Goal: Task Accomplishment & Management: Use online tool/utility

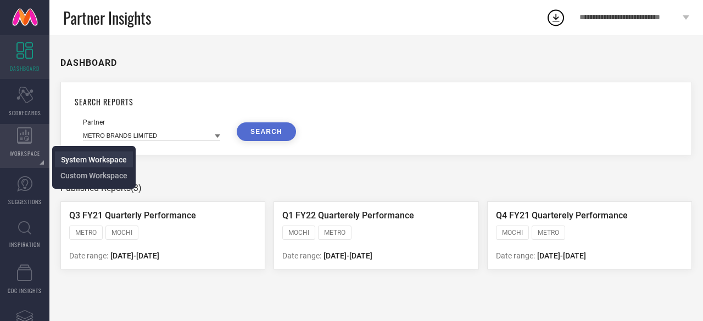
click at [89, 159] on span "System Workspace" at bounding box center [94, 159] width 66 height 9
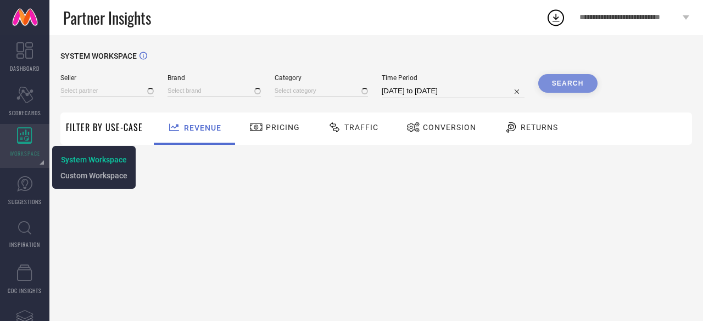
type input "All"
type input "1 STOP FASHION"
type input "All"
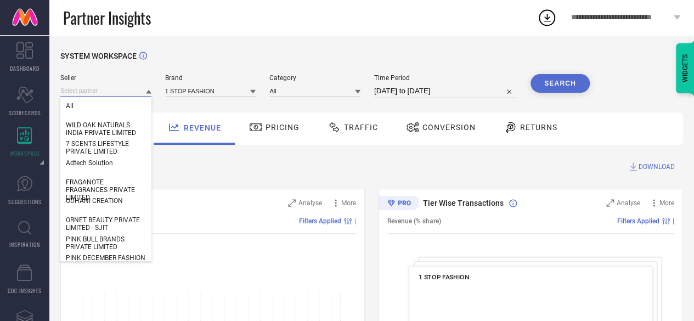
click at [94, 94] on input at bounding box center [105, 91] width 91 height 12
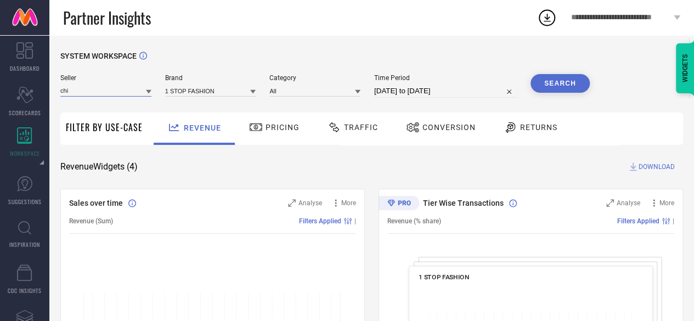
type input "chi"
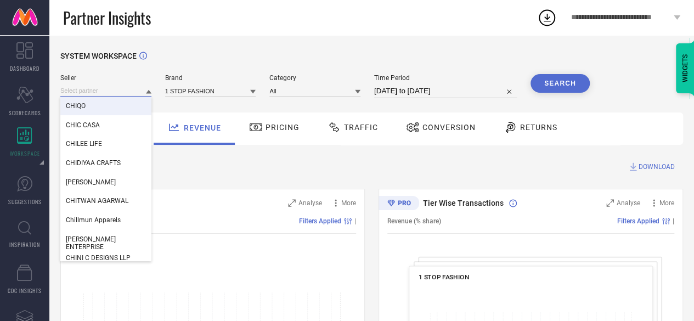
click at [97, 89] on input at bounding box center [105, 91] width 91 height 12
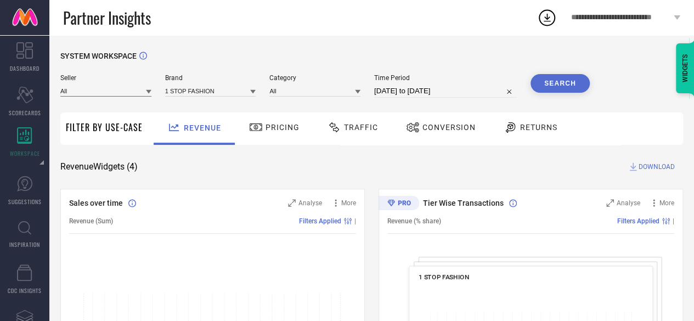
paste input "[PERSON_NAME] Skin & Welness Centre Private Limited"
type input "[PERSON_NAME] Skin & Welness Centre Private Limited"
click at [149, 93] on icon at bounding box center [148, 92] width 5 height 4
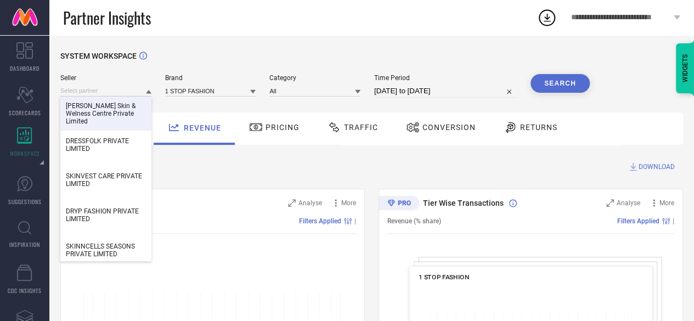
click at [125, 108] on span "[PERSON_NAME] Skin & Welness Centre Private Limited" at bounding box center [106, 113] width 80 height 23
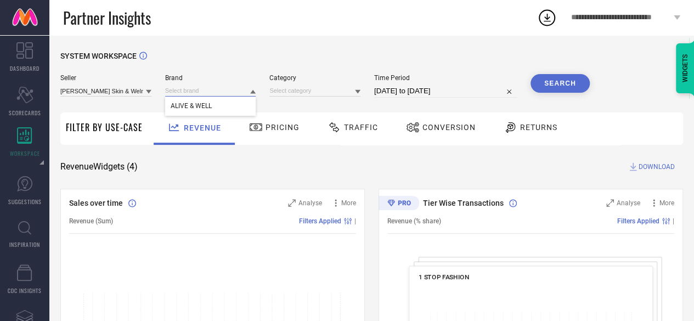
click at [207, 93] on input at bounding box center [210, 91] width 91 height 12
click at [256, 91] on icon at bounding box center [252, 92] width 5 height 4
click at [243, 102] on div "ALIVE & WELL" at bounding box center [210, 106] width 91 height 19
click at [356, 89] on div at bounding box center [357, 91] width 5 height 10
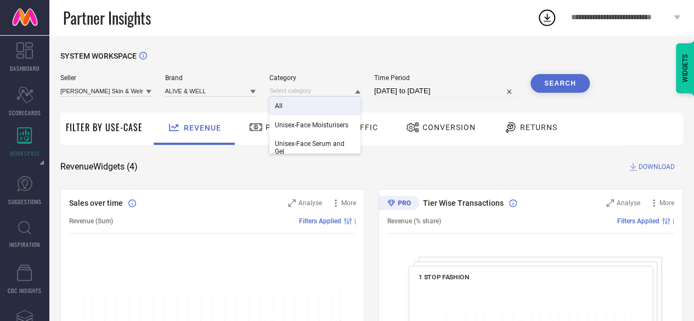
click at [327, 105] on div "All" at bounding box center [315, 106] width 91 height 19
select select "7"
select select "2025"
select select "8"
select select "2025"
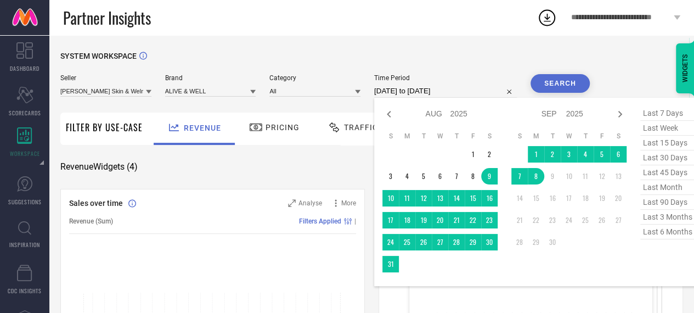
click at [466, 92] on input "[DATE] to [DATE]" at bounding box center [445, 91] width 143 height 13
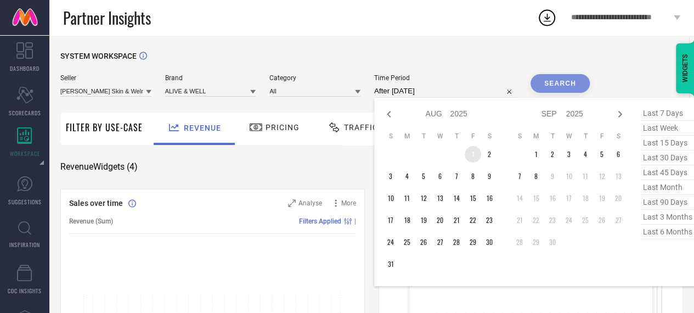
click at [473, 161] on td "1" at bounding box center [473, 154] width 16 height 16
type input "[DATE] to [DATE]"
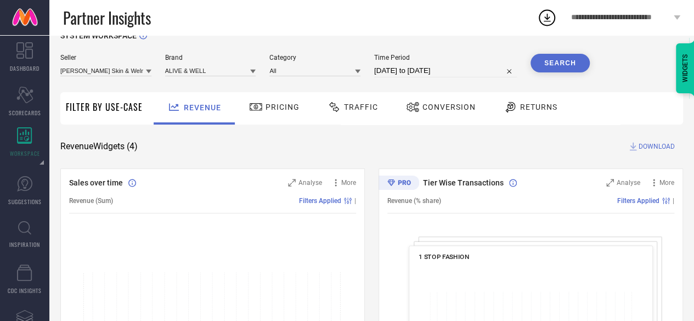
scroll to position [21, 0]
click at [569, 65] on button "Search" at bounding box center [560, 62] width 59 height 19
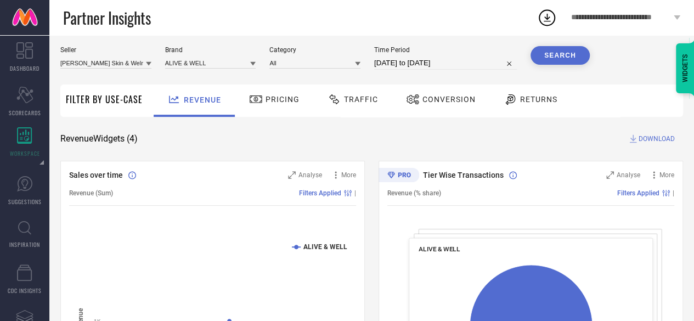
scroll to position [0, 0]
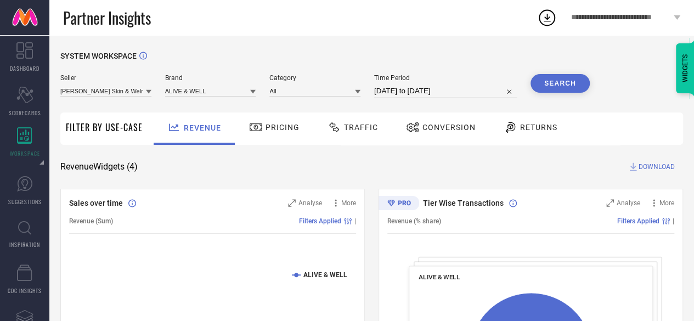
click at [525, 127] on span "Returns" at bounding box center [538, 127] width 37 height 9
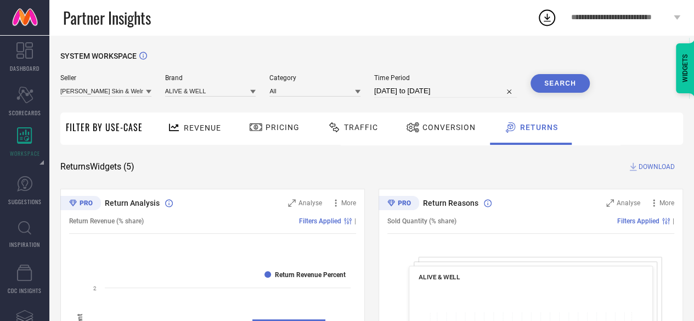
click at [215, 128] on span "Revenue" at bounding box center [202, 128] width 37 height 9
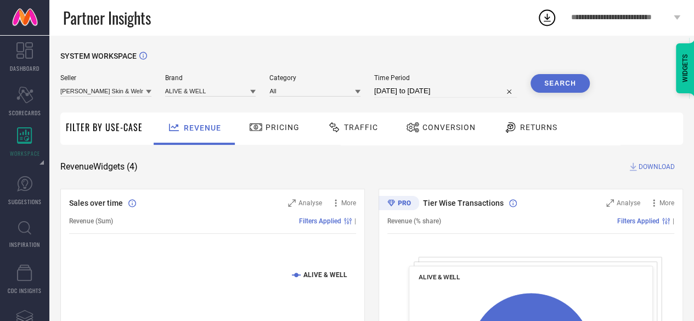
click at [643, 165] on span "DOWNLOAD" at bounding box center [657, 166] width 36 height 11
click at [378, 162] on div "Revenue Widgets ( 4 ) DOWNLOAD" at bounding box center [371, 166] width 623 height 11
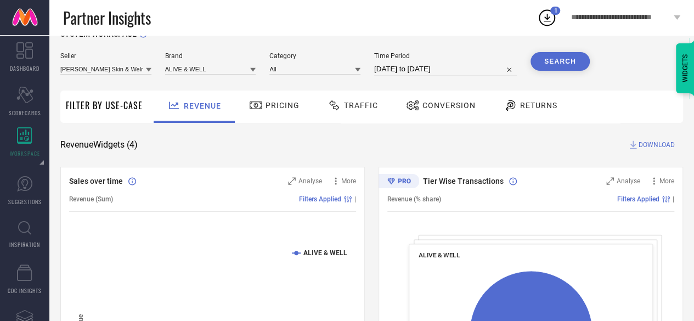
scroll to position [23, 0]
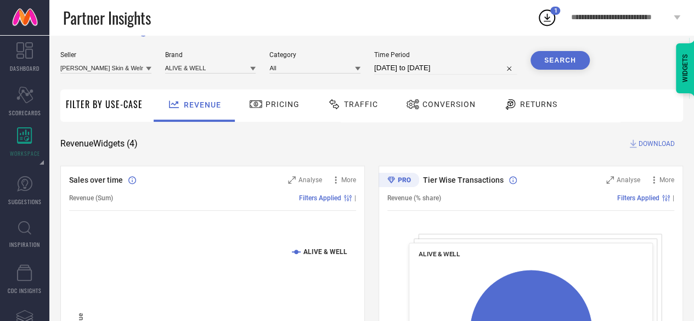
click at [462, 103] on span "Conversion" at bounding box center [449, 104] width 53 height 9
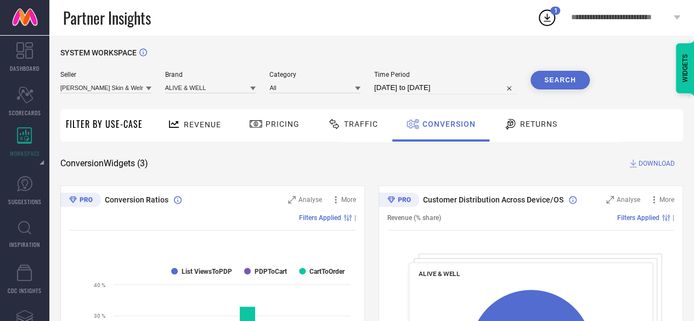
scroll to position [0, 0]
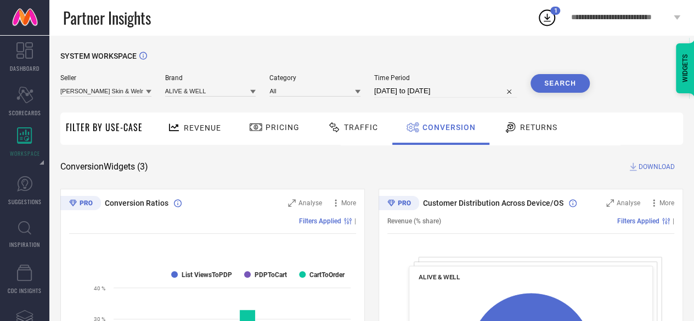
click at [650, 167] on span "DOWNLOAD" at bounding box center [657, 166] width 36 height 11
click at [435, 63] on div "SYSTEM WORKSPACE" at bounding box center [371, 63] width 623 height 23
click at [520, 124] on span "Returns" at bounding box center [538, 127] width 37 height 9
